Goal: Entertainment & Leisure: Consume media (video, audio)

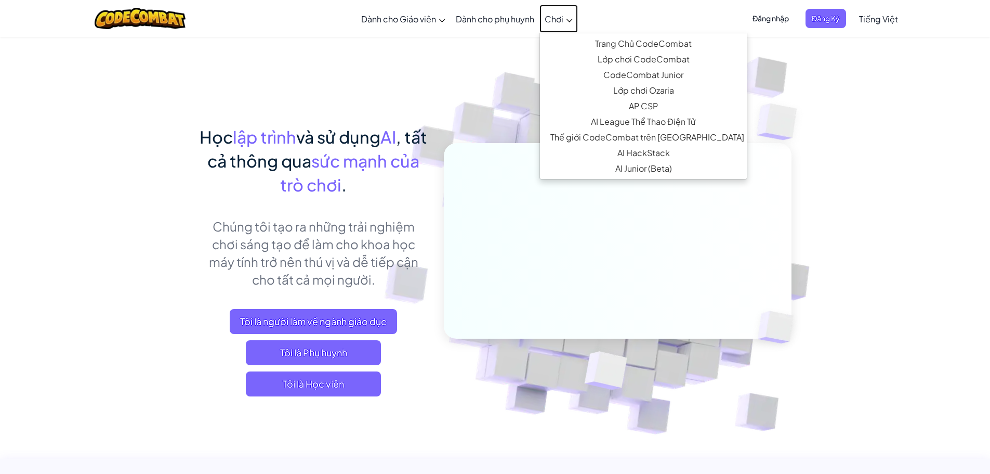
click at [555, 17] on span "Chơi" at bounding box center [554, 19] width 19 height 11
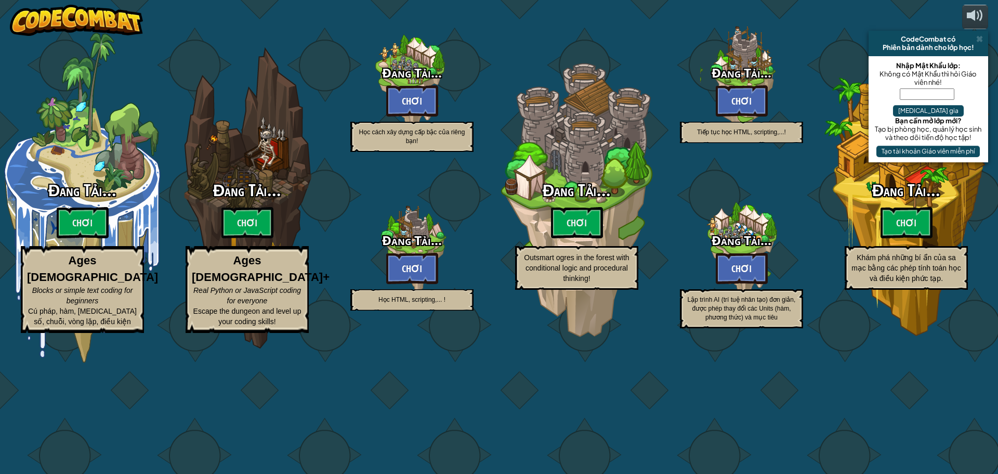
select select "vi"
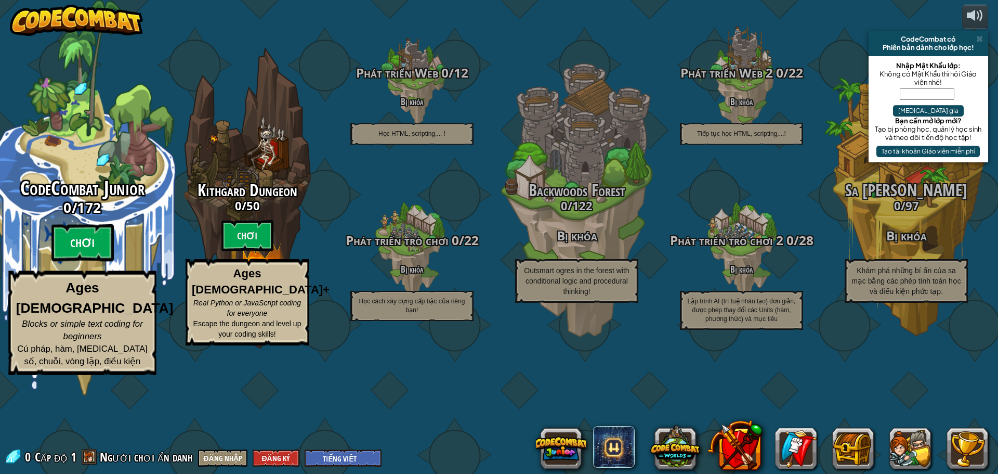
click at [73, 261] on btn "Chơi" at bounding box center [82, 242] width 62 height 37
select select "vi"
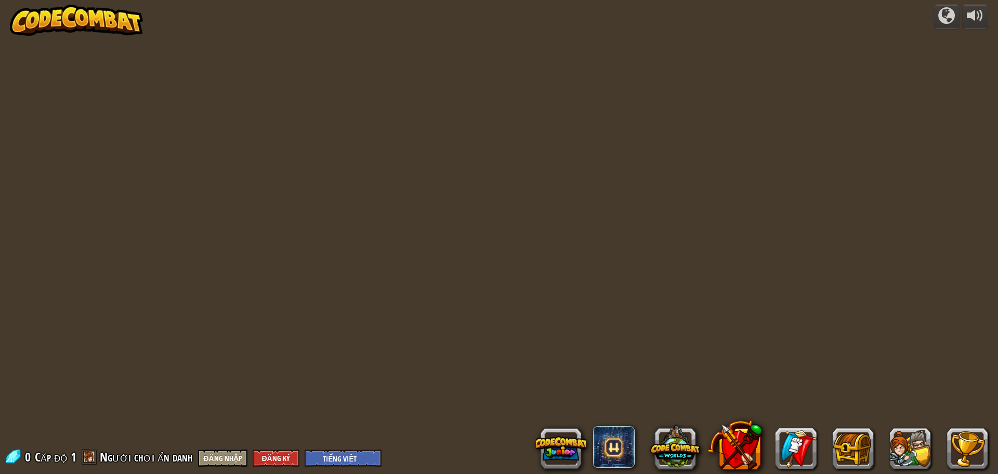
select select "vi"
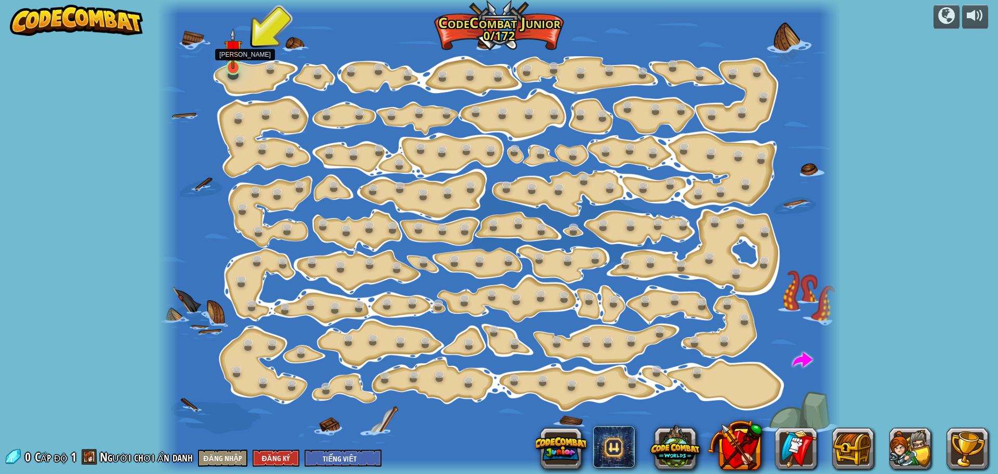
click at [234, 69] on div at bounding box center [233, 67] width 14 height 15
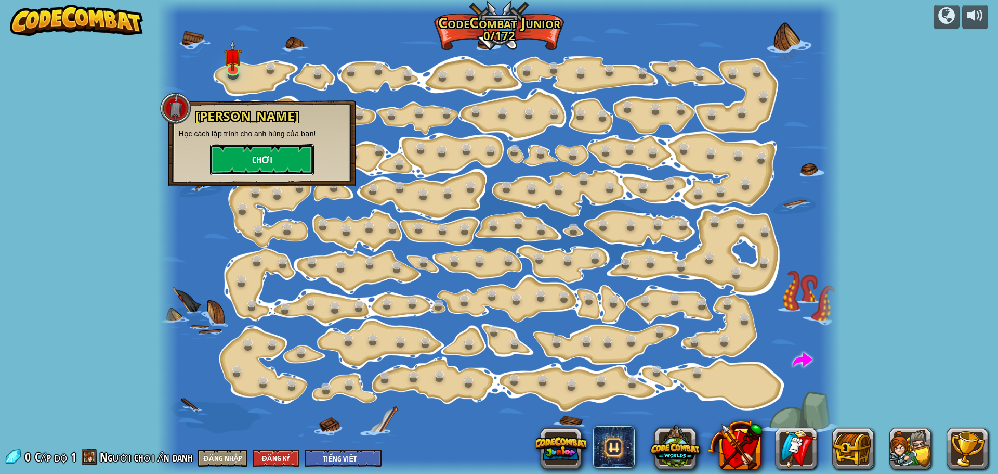
click at [260, 159] on button "Chơi" at bounding box center [262, 159] width 104 height 31
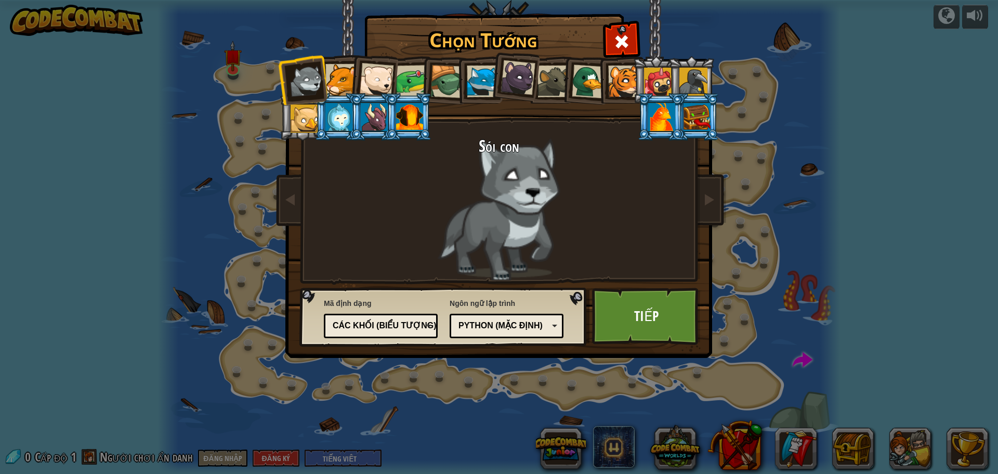
click at [523, 326] on div "Python (Mặc định)" at bounding box center [504, 326] width 90 height 12
click at [404, 325] on div "Các khối (biểu tượng)" at bounding box center [378, 326] width 90 height 12
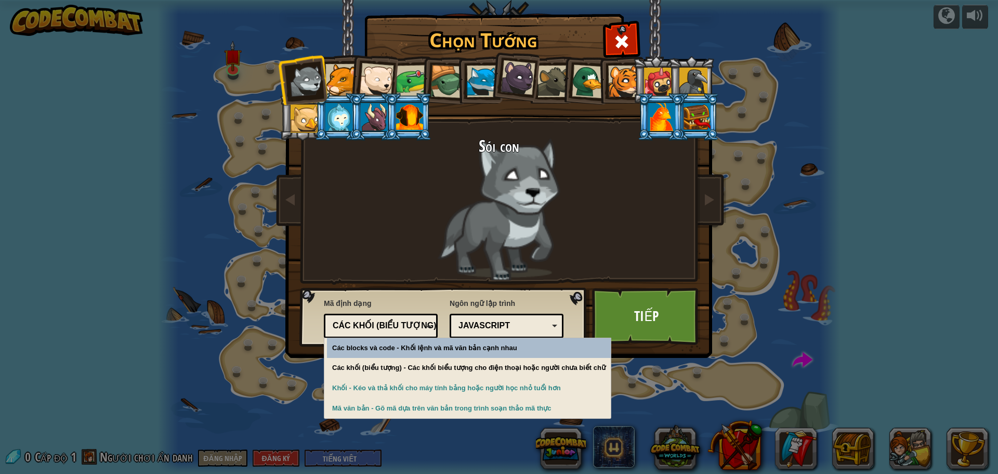
click at [405, 323] on div "Các khối (biểu tượng)" at bounding box center [378, 326] width 90 height 12
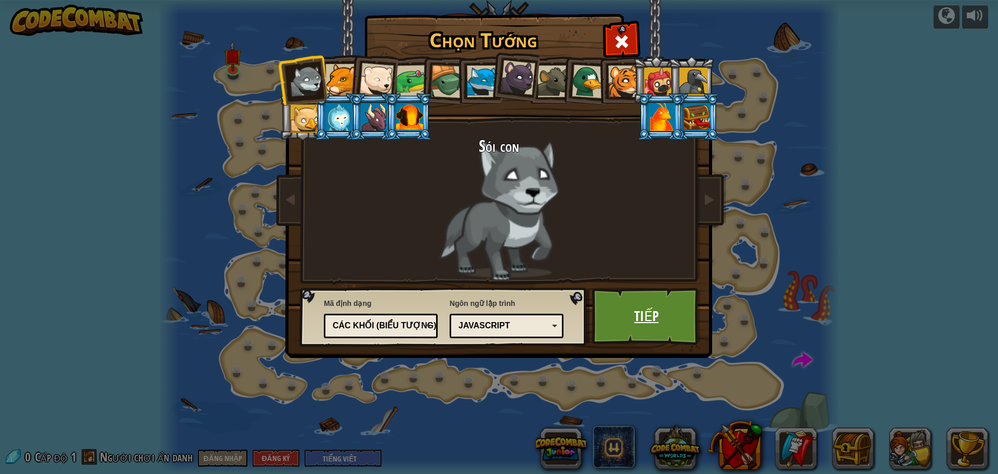
click at [667, 322] on link "Tiếp" at bounding box center [646, 315] width 109 height 57
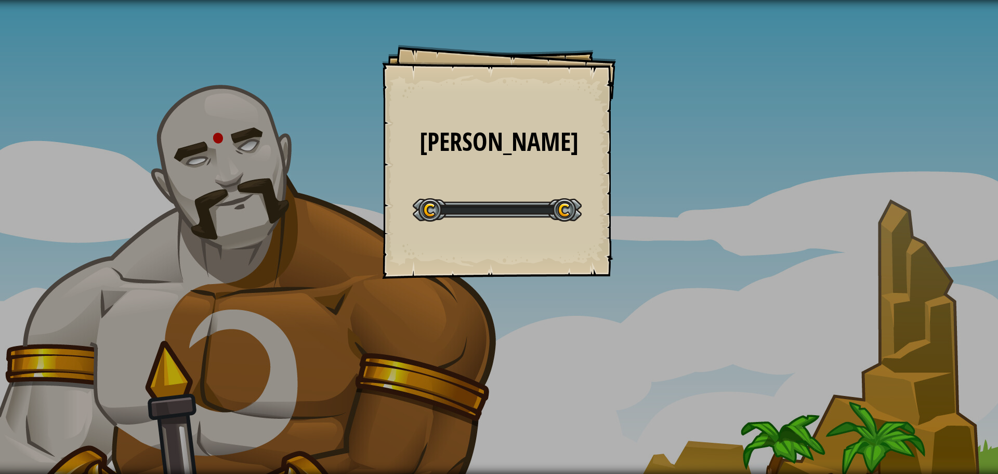
click at [667, 322] on div "Viên ngọc Goals Start Level Không kết nối được với server Bạn cần mua gói dịch …" at bounding box center [499, 237] width 998 height 474
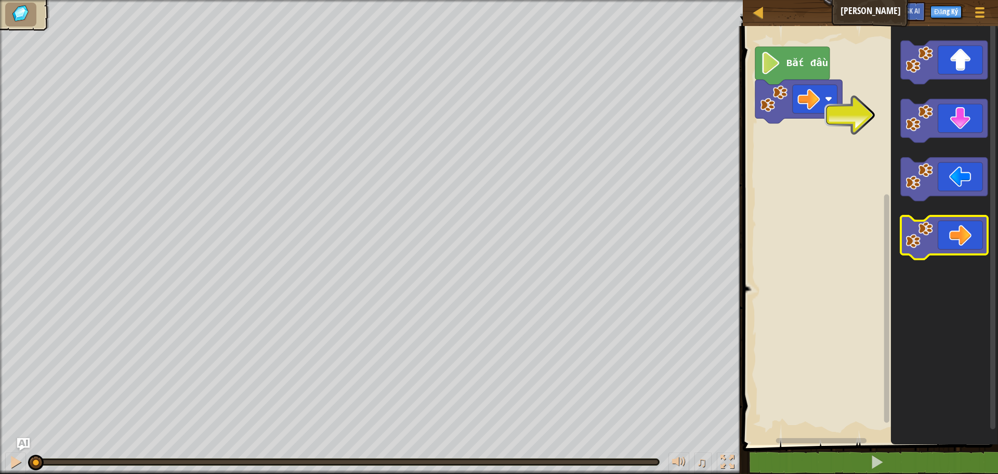
click at [947, 231] on icon "Không gian làm việc Blockly" at bounding box center [944, 238] width 87 height 44
